Goal: Task Accomplishment & Management: Use online tool/utility

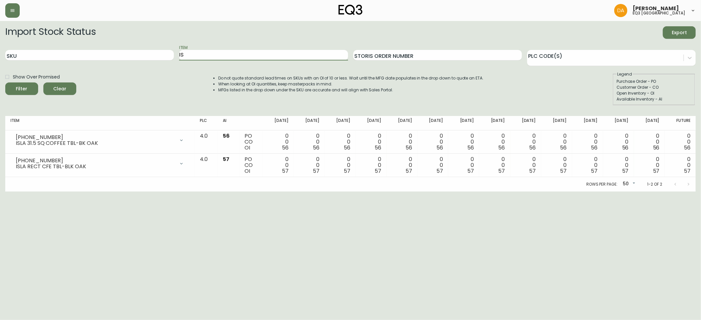
type input "I"
click at [5, 82] on button "Filter" at bounding box center [21, 88] width 33 height 12
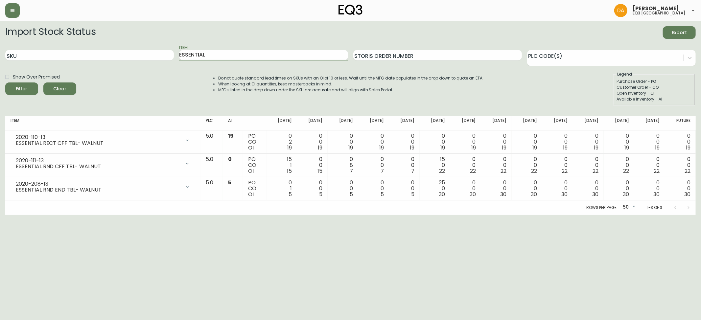
drag, startPoint x: 242, startPoint y: 54, endPoint x: 196, endPoint y: 53, distance: 46.0
click at [196, 53] on input "ESSENTIAL" at bounding box center [263, 55] width 169 height 11
type input "E"
type input "LIV"
click at [5, 82] on button "Filter" at bounding box center [21, 88] width 33 height 12
